Goal: Navigation & Orientation: Understand site structure

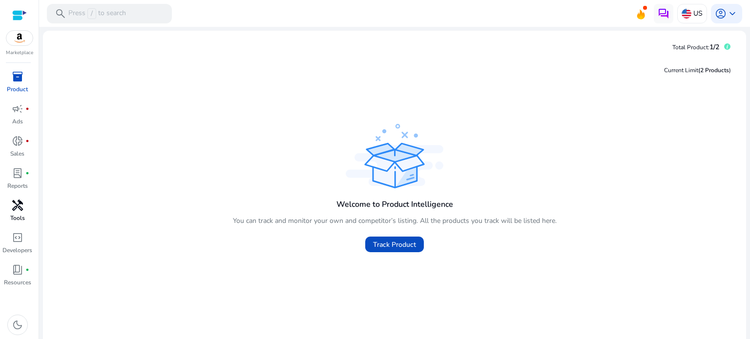
click at [21, 214] on p "Tools" at bounding box center [17, 218] width 15 height 9
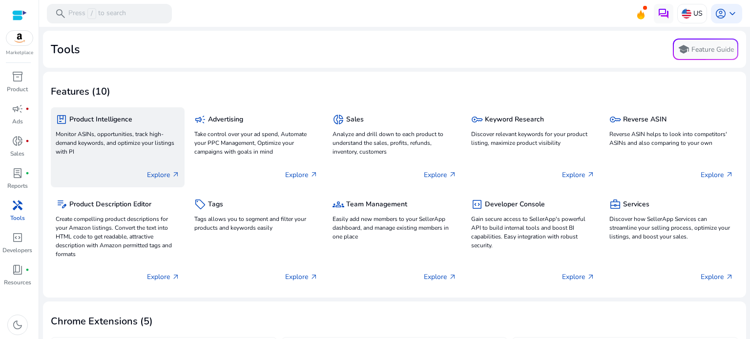
click at [137, 152] on p "Monitor ASINs, opportunities, track high-demand keywords, and optimize your lis…" at bounding box center [118, 143] width 124 height 26
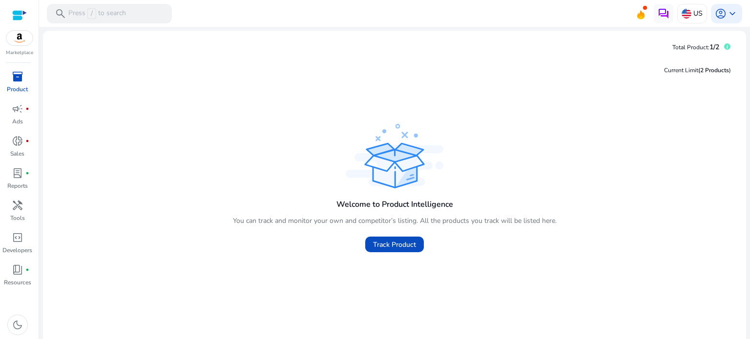
click at [726, 47] on icon at bounding box center [727, 47] width 2 height 4
click at [724, 67] on div "Current Limit (2 Products )" at bounding box center [697, 70] width 67 height 9
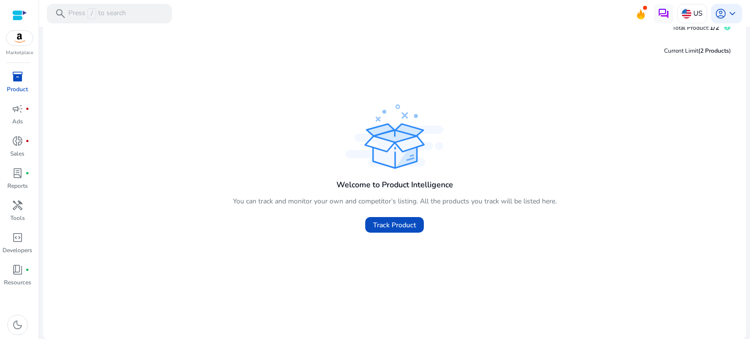
scroll to position [20, 0]
click at [17, 244] on span "code_blocks" at bounding box center [18, 238] width 12 height 12
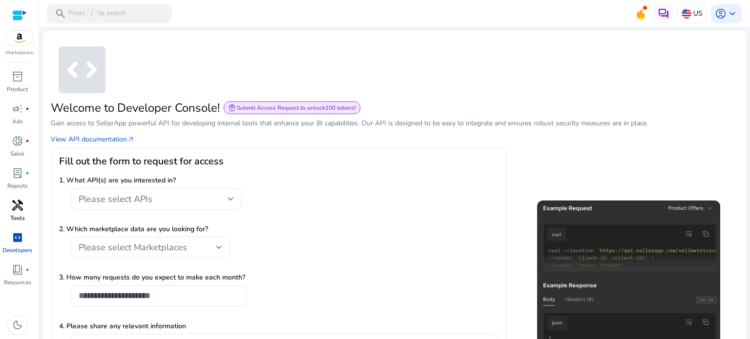
click at [14, 216] on p "Tools" at bounding box center [17, 218] width 15 height 9
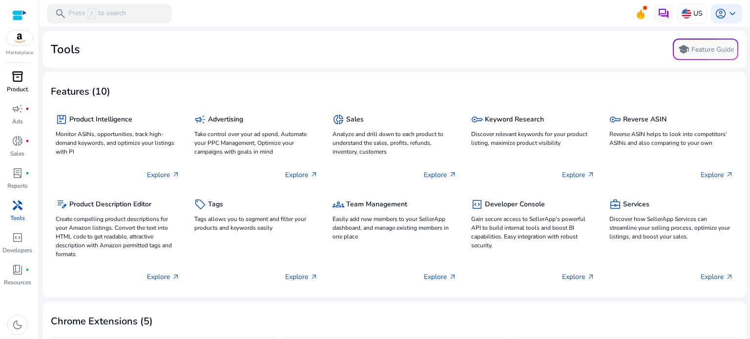
click at [11, 86] on p "Product" at bounding box center [17, 89] width 21 height 9
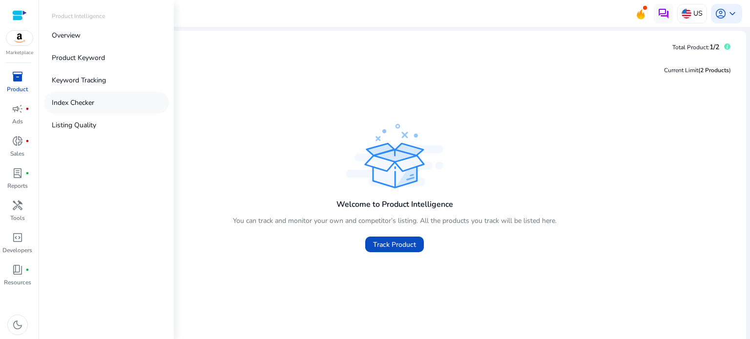
click at [109, 105] on link "Index Checker" at bounding box center [106, 103] width 125 height 22
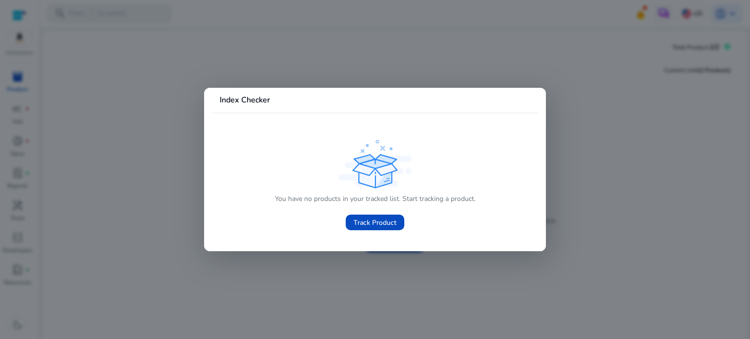
click at [546, 66] on div at bounding box center [375, 169] width 750 height 339
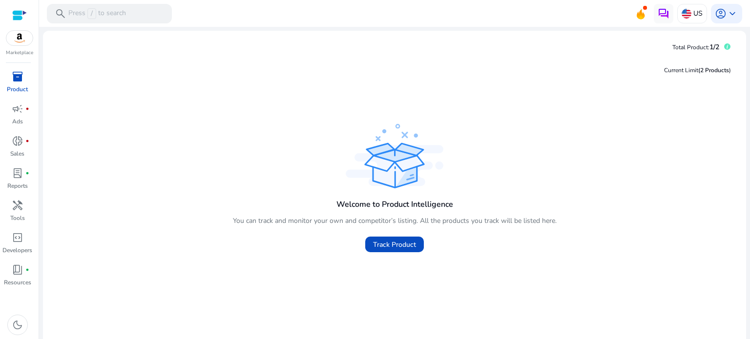
click at [23, 36] on img at bounding box center [19, 38] width 26 height 15
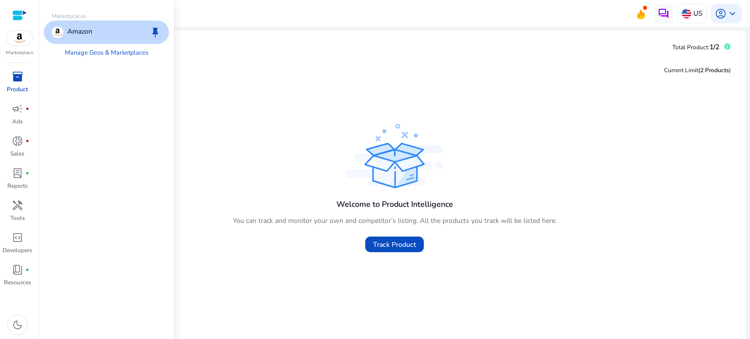
click at [87, 29] on p "Amazon" at bounding box center [79, 32] width 25 height 12
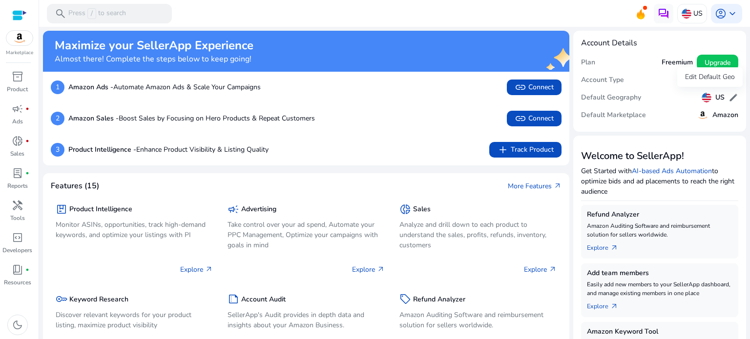
click at [728, 102] on span "edit" at bounding box center [733, 98] width 10 height 10
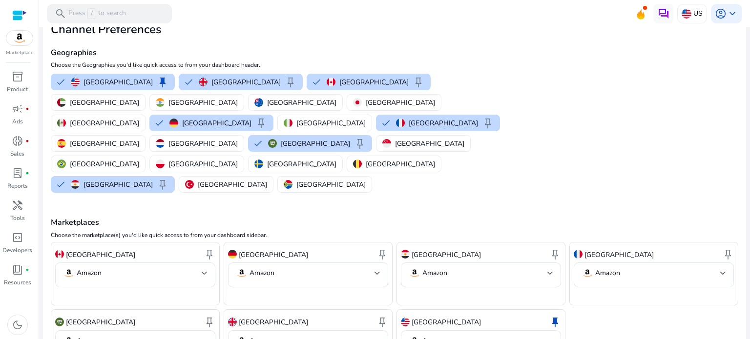
scroll to position [70, 0]
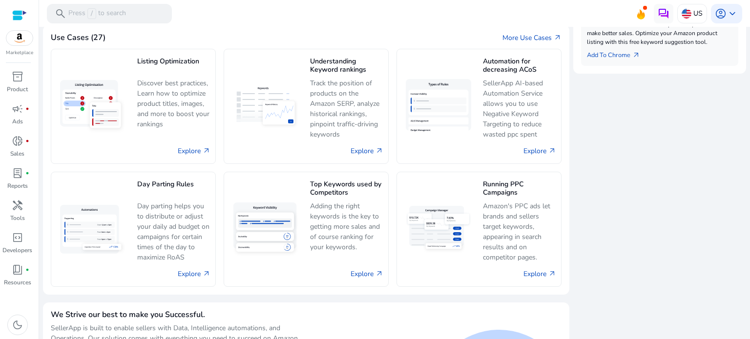
scroll to position [531, 0]
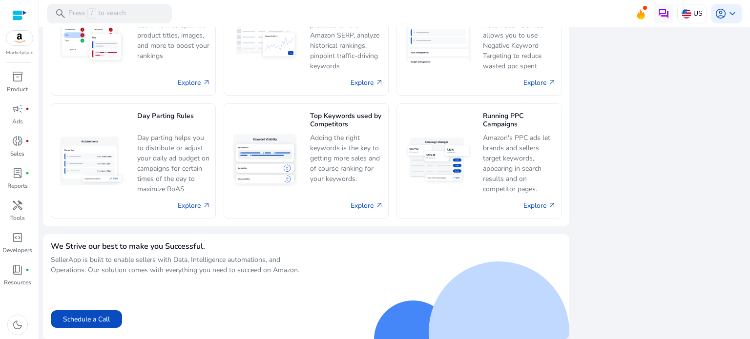
drag, startPoint x: 431, startPoint y: 199, endPoint x: 353, endPoint y: 246, distance: 90.9
click at [353, 246] on div at bounding box center [433, 285] width 255 height 86
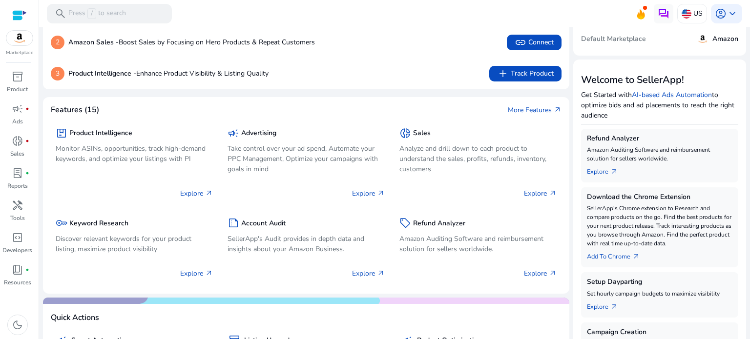
scroll to position [98, 0]
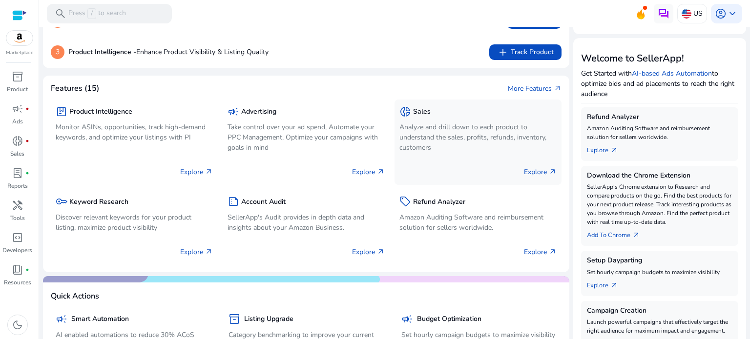
click at [499, 136] on p "Analyze and drill down to each product to understand the sales, profits, refund…" at bounding box center [477, 137] width 157 height 31
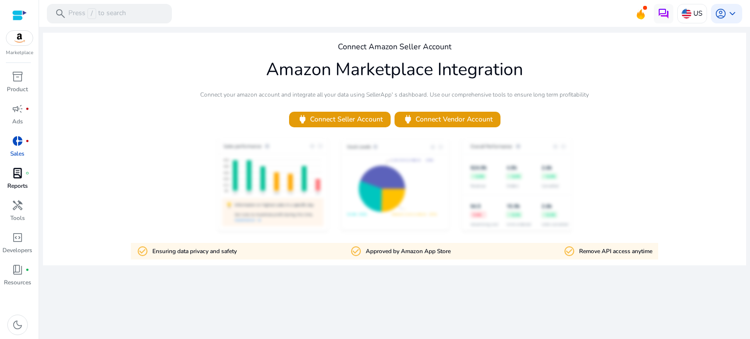
click at [17, 176] on span "lab_profile" at bounding box center [18, 173] width 12 height 12
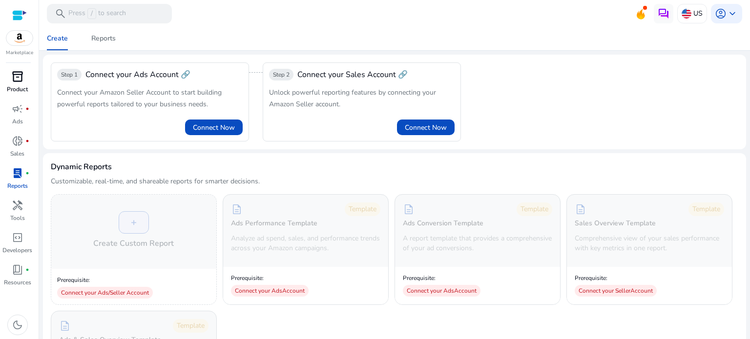
click at [13, 83] on div "inventory_2" at bounding box center [17, 77] width 27 height 16
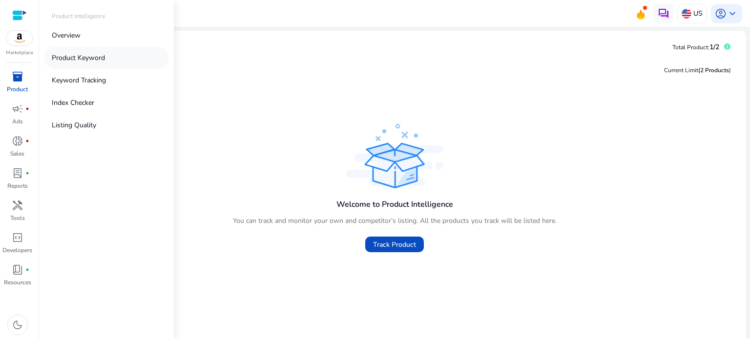
click at [61, 57] on p "Product Keyword" at bounding box center [78, 58] width 53 height 10
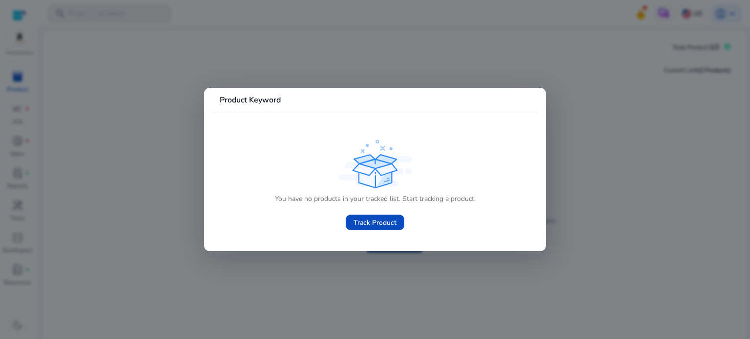
click at [102, 130] on div at bounding box center [375, 169] width 750 height 339
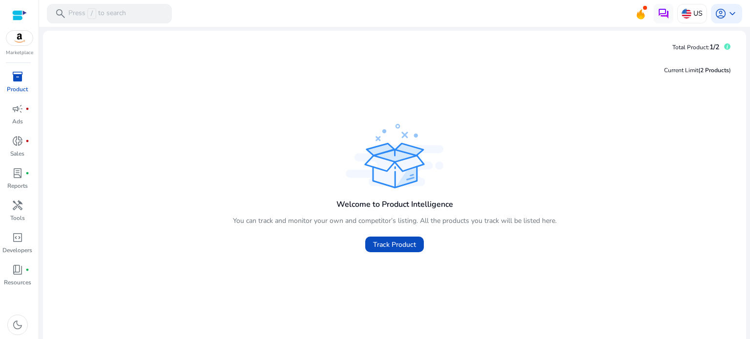
click at [20, 18] on div at bounding box center [19, 15] width 15 height 11
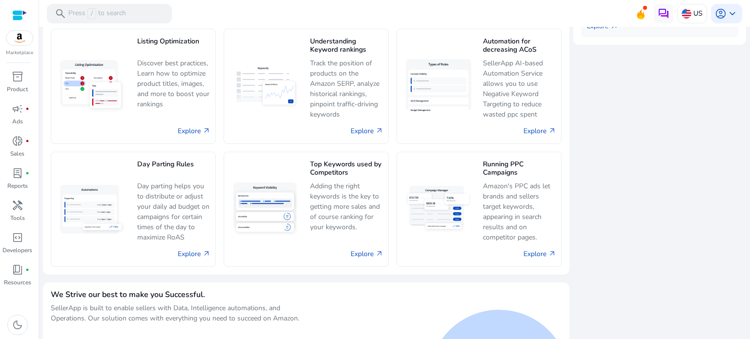
scroll to position [531, 0]
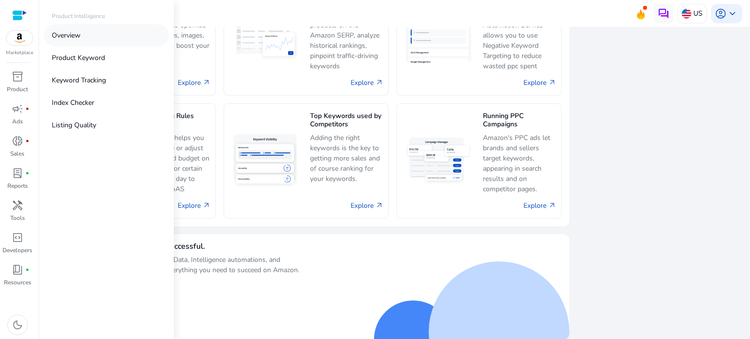
click at [98, 42] on link "Overview" at bounding box center [106, 35] width 125 height 22
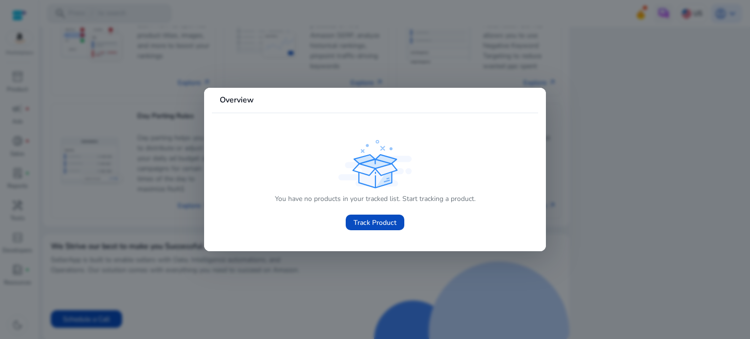
click at [127, 251] on div at bounding box center [375, 169] width 750 height 339
